Goal: Complete application form

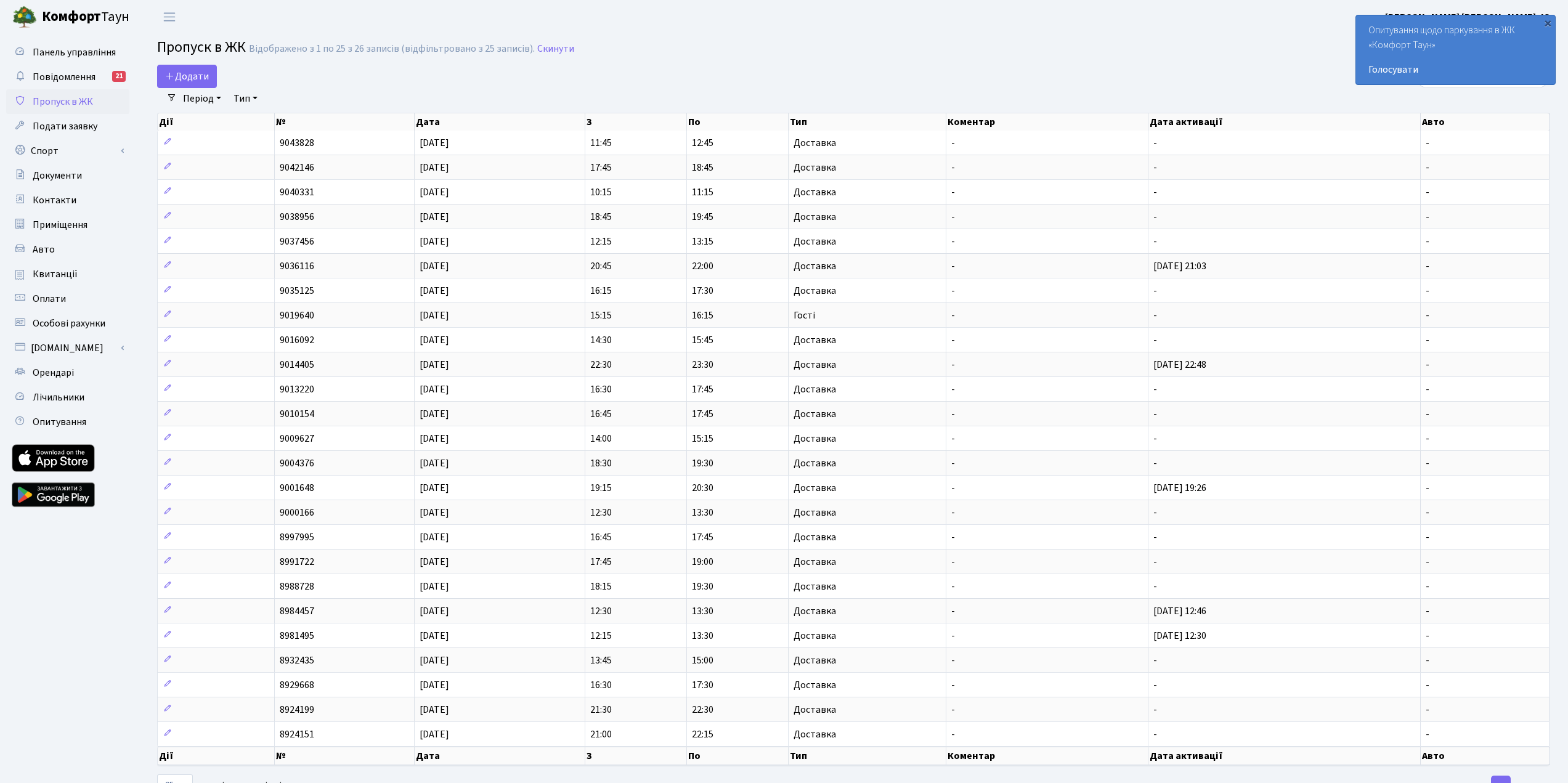
select select "25"
click at [197, 71] on span "Додати" at bounding box center [187, 77] width 44 height 14
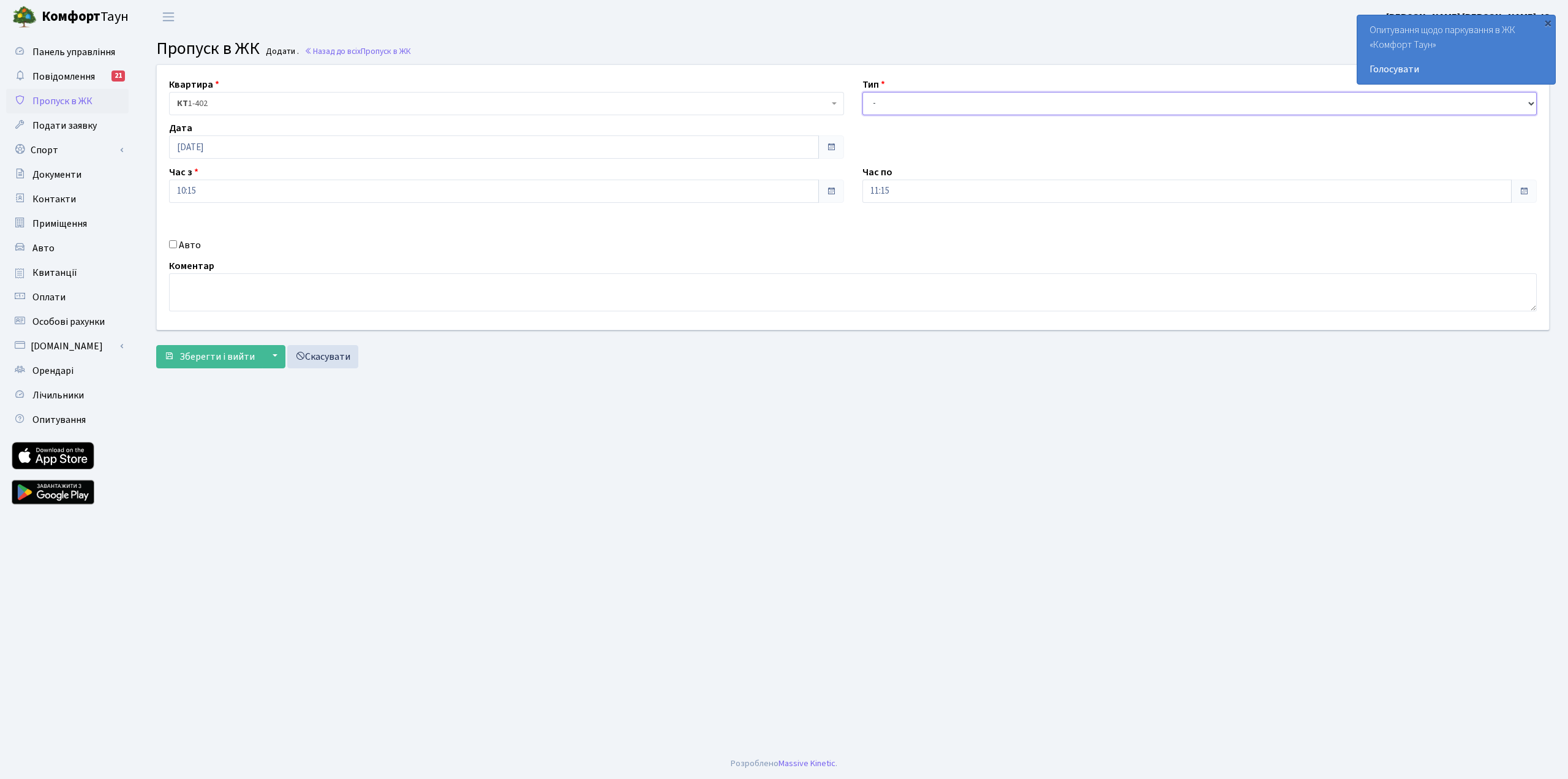
click at [1095, 103] on select "- Доставка Таксі Гості Сервіс" at bounding box center [1199, 104] width 675 height 23
select select "1"
click at [862, 92] on select "- Доставка Таксі Гості Сервіс" at bounding box center [1199, 104] width 675 height 23
click at [217, 357] on span "Зберегти і вийти" at bounding box center [217, 356] width 76 height 14
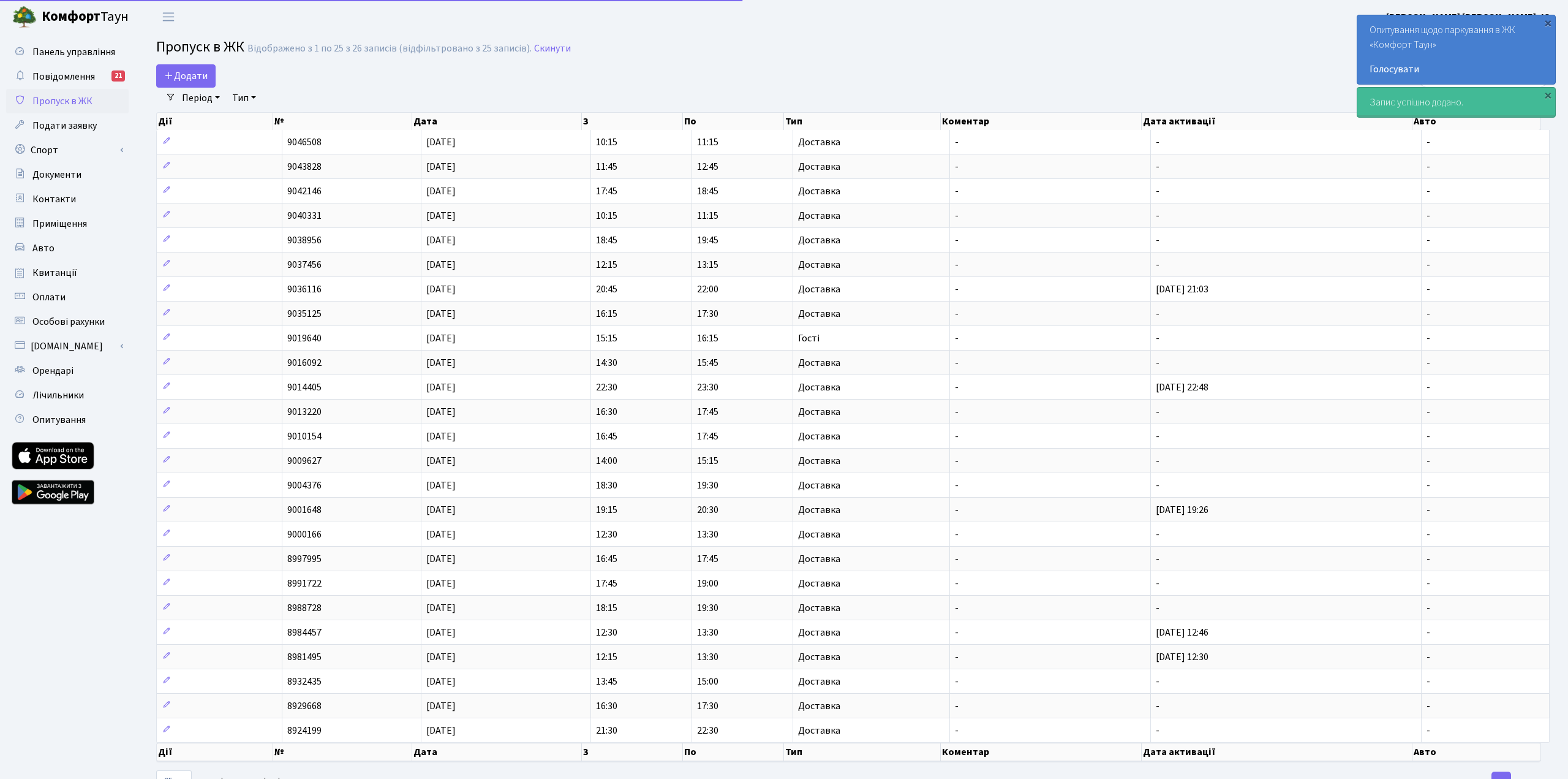
select select "25"
